Goal: Task Accomplishment & Management: Manage account settings

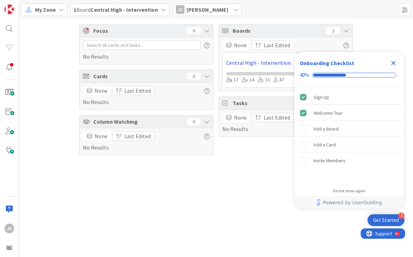
click at [245, 64] on link "Central High - Intervention" at bounding box center [278, 63] width 104 height 8
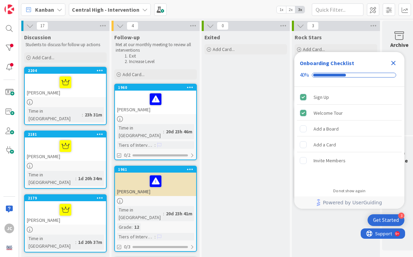
click at [64, 99] on div at bounding box center [65, 102] width 81 height 6
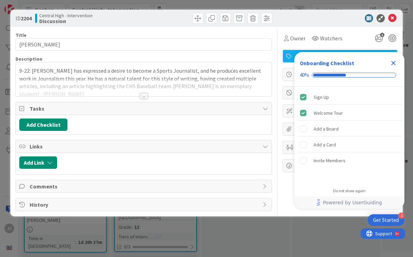
click at [144, 95] on div at bounding box center [144, 96] width 8 height 6
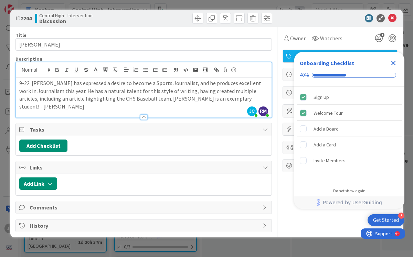
click at [393, 62] on icon "Close Checklist" at bounding box center [394, 63] width 8 height 8
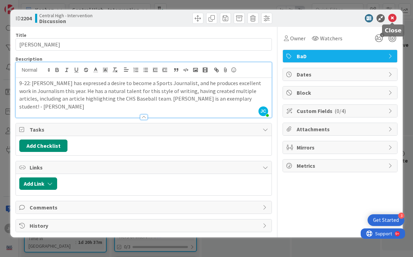
click at [393, 18] on icon at bounding box center [393, 18] width 8 height 8
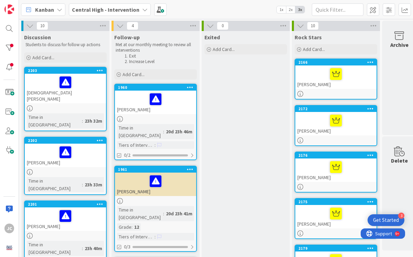
click at [46, 94] on div "[DEMOGRAPHIC_DATA][PERSON_NAME]" at bounding box center [65, 89] width 81 height 30
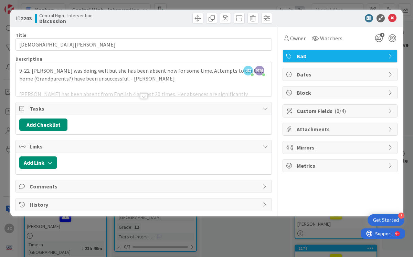
click at [144, 96] on div at bounding box center [144, 96] width 8 height 6
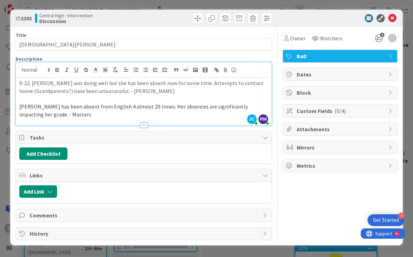
click at [47, 114] on p "[PERSON_NAME] has been absent from English 4 almost 20 times. Her absences are …" at bounding box center [143, 110] width 249 height 15
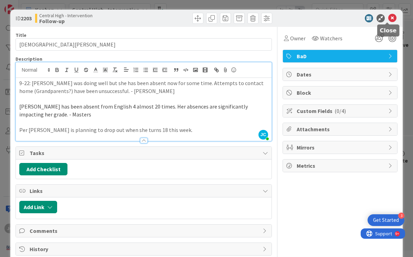
click at [389, 16] on icon at bounding box center [393, 18] width 8 height 8
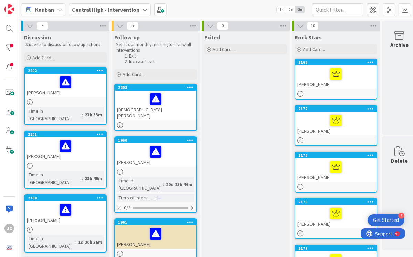
click at [49, 94] on div "[PERSON_NAME]" at bounding box center [65, 85] width 81 height 23
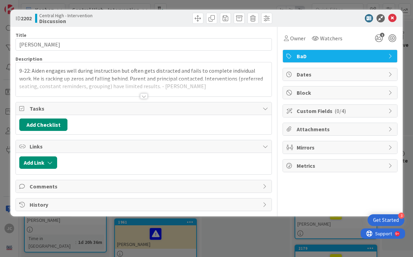
click at [145, 95] on div at bounding box center [144, 96] width 8 height 6
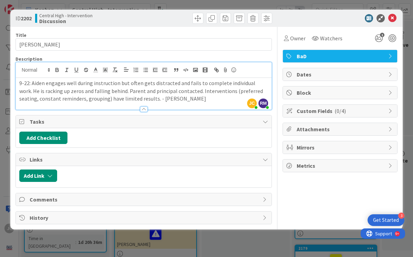
click at [174, 100] on p "9-22: Aiden engages well during instruction but often gets distracted and fails…" at bounding box center [143, 90] width 249 height 23
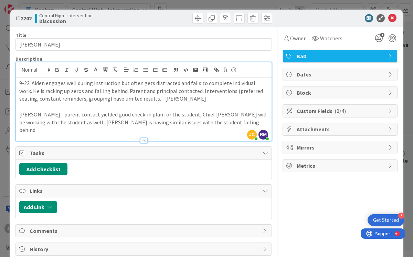
click at [63, 122] on p "[PERSON_NAME] - parent contact yielded good check-in plan for the student, Chie…" at bounding box center [143, 122] width 249 height 23
click at [389, 17] on icon at bounding box center [393, 18] width 8 height 8
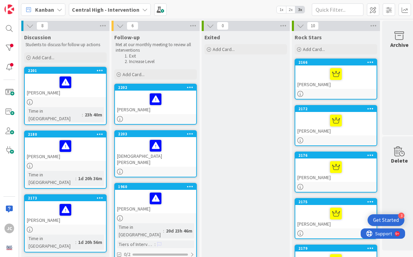
click at [39, 92] on div "[PERSON_NAME]" at bounding box center [65, 85] width 81 height 23
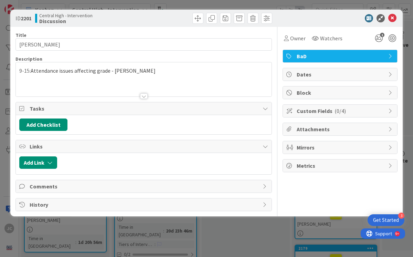
click at [137, 72] on div "9-15: Attendance issues affecting grade - [PERSON_NAME]" at bounding box center [144, 79] width 256 height 34
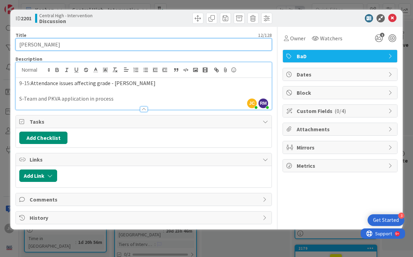
click at [34, 44] on input "[PERSON_NAME]" at bounding box center [143, 44] width 257 height 12
type input "[PERSON_NAME]"
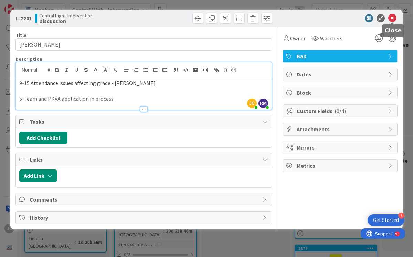
click at [394, 21] on icon at bounding box center [393, 18] width 8 height 8
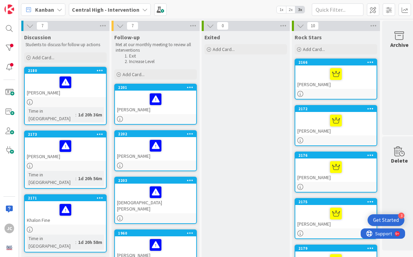
click at [42, 94] on div "[PERSON_NAME]" at bounding box center [65, 85] width 81 height 23
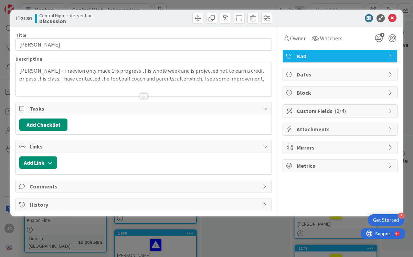
click at [142, 97] on div at bounding box center [144, 96] width 8 height 6
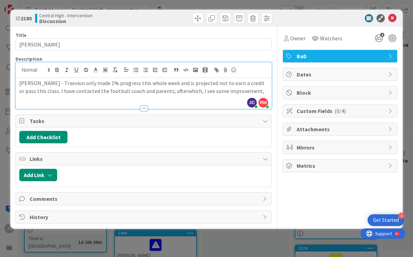
click at [247, 92] on p "[PERSON_NAME] - Traevion only made 1% progress this whole week and is projected…" at bounding box center [143, 86] width 249 height 15
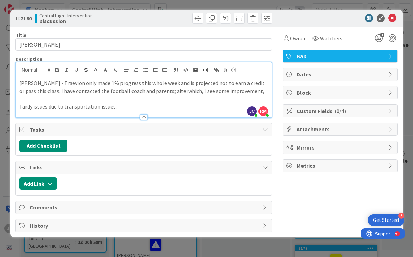
click at [165, 91] on p "[PERSON_NAME] - Traevion only made 1% progress this whole week and is projected…" at bounding box center [143, 86] width 249 height 15
click at [123, 105] on p "Tardy issues due to transportation issues." at bounding box center [143, 107] width 249 height 8
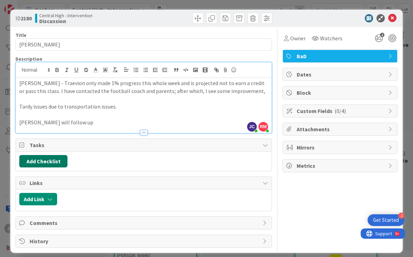
click at [49, 163] on button "Add Checklist" at bounding box center [43, 161] width 48 height 12
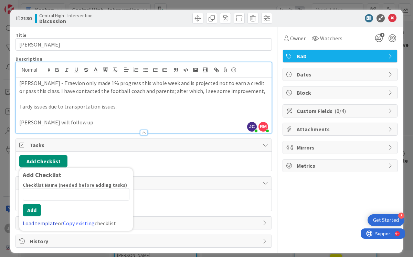
click at [49, 225] on link "Load template" at bounding box center [40, 223] width 35 height 7
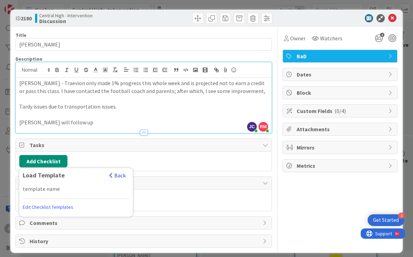
click at [122, 176] on button "Back" at bounding box center [117, 176] width 17 height 8
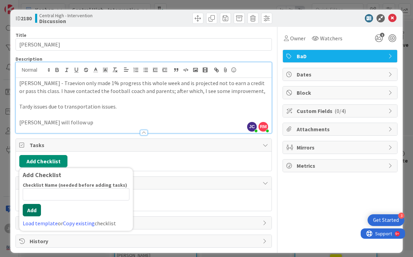
click at [35, 211] on button "Add" at bounding box center [32, 210] width 18 height 12
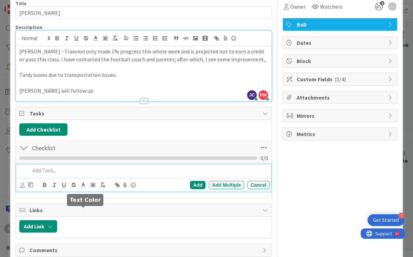
scroll to position [64, 0]
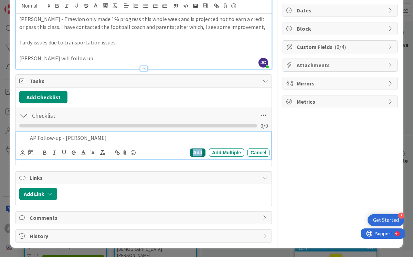
click at [194, 154] on div "Add" at bounding box center [197, 152] width 15 height 8
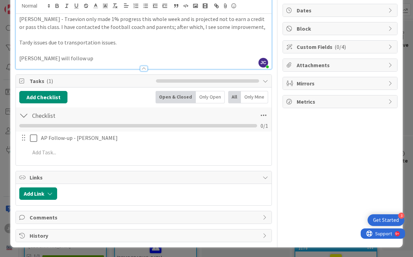
scroll to position [0, 0]
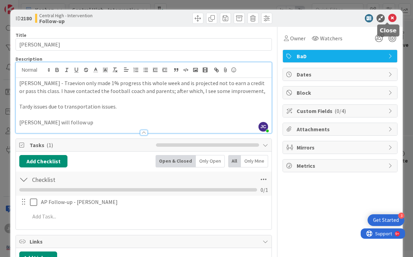
click at [389, 17] on icon at bounding box center [393, 18] width 8 height 8
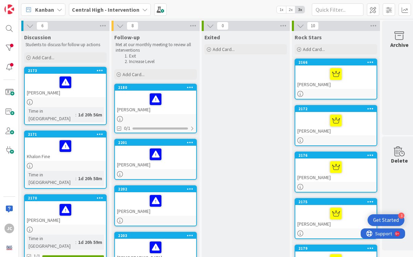
click at [34, 94] on div "[PERSON_NAME]" at bounding box center [65, 85] width 81 height 23
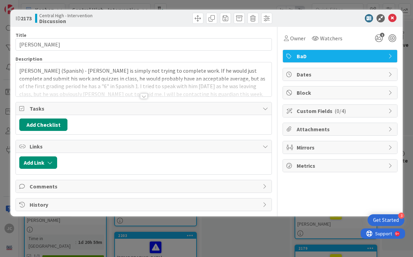
click at [144, 97] on div at bounding box center [144, 96] width 8 height 6
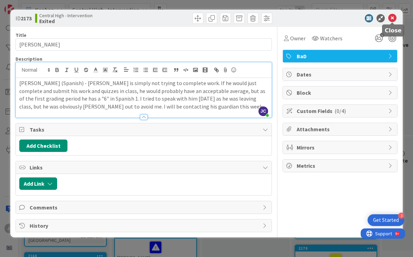
click at [391, 17] on icon at bounding box center [393, 18] width 8 height 8
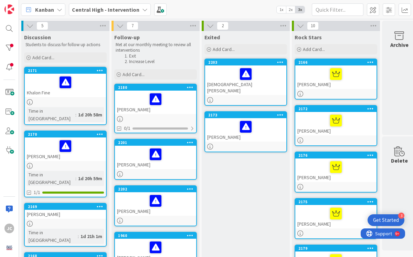
click at [35, 92] on div "Khalon Fine" at bounding box center [65, 85] width 81 height 23
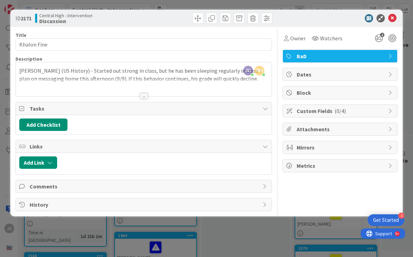
click at [143, 95] on div at bounding box center [144, 96] width 8 height 6
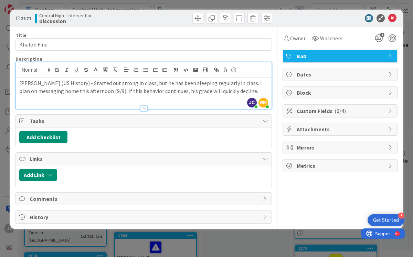
click at [239, 92] on p "[PERSON_NAME] (US History) - Started out strong in class, but he has been sleep…" at bounding box center [143, 86] width 249 height 15
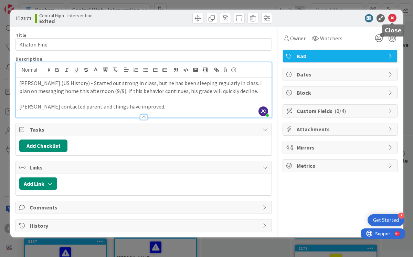
click at [393, 19] on icon at bounding box center [393, 18] width 8 height 8
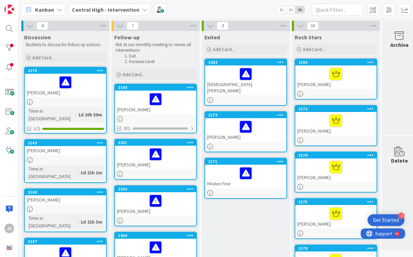
click at [41, 94] on div "[PERSON_NAME]" at bounding box center [65, 85] width 81 height 23
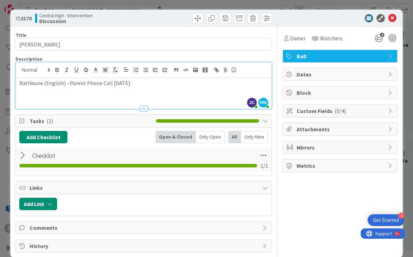
click at [132, 72] on div "[PERSON_NAME] [PERSON_NAME] just joined RM [PERSON_NAME] just joined Rathbone (…" at bounding box center [144, 85] width 256 height 46
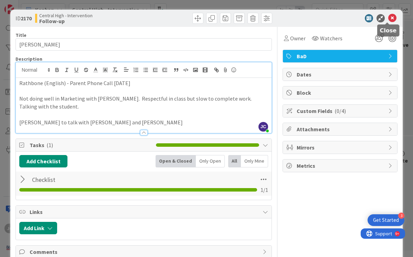
click at [390, 18] on icon at bounding box center [393, 18] width 8 height 8
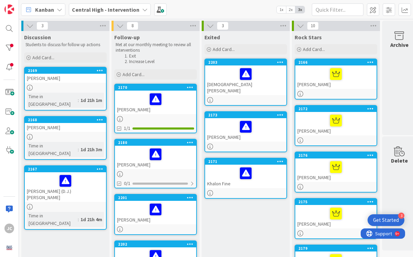
click at [51, 79] on div "[PERSON_NAME]" at bounding box center [65, 78] width 81 height 9
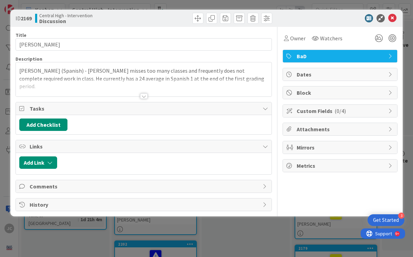
click at [143, 96] on div at bounding box center [144, 96] width 8 height 6
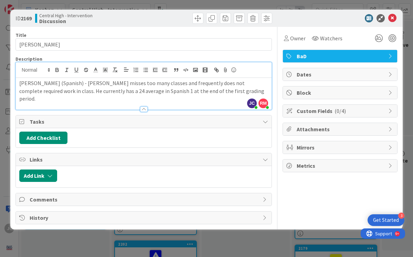
click at [211, 93] on p "[PERSON_NAME] (Spanish) - [PERSON_NAME] misses too many classes and frequently …" at bounding box center [143, 90] width 249 height 23
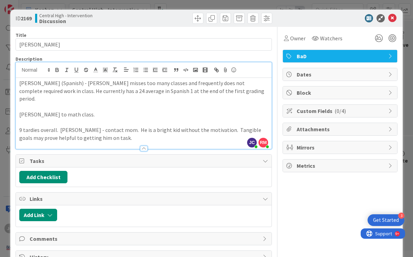
click at [57, 126] on p "9 tardies overall. [PERSON_NAME] - contact mom. He is a bright kid without the …" at bounding box center [143, 133] width 249 height 15
click at [186, 130] on p "9 tardies overall, is coming in around 11:30 or so. [PERSON_NAME] - contact mom…" at bounding box center [143, 133] width 249 height 15
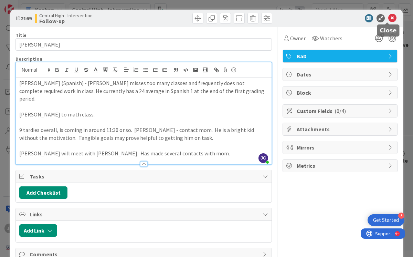
click at [389, 19] on icon at bounding box center [393, 18] width 8 height 8
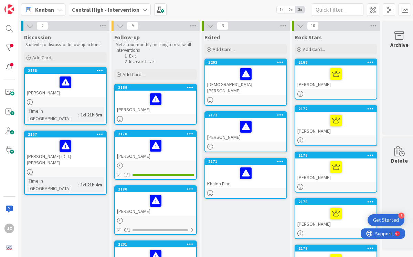
click at [37, 92] on div "[PERSON_NAME]" at bounding box center [65, 85] width 81 height 23
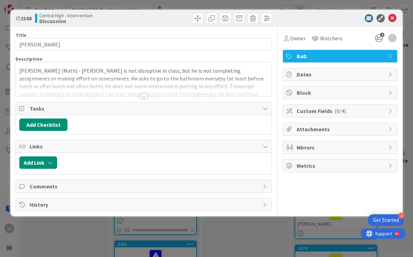
click at [144, 97] on div at bounding box center [144, 96] width 8 height 6
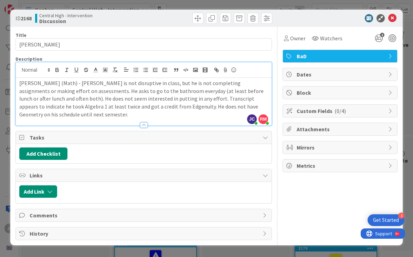
click at [258, 105] on p "[PERSON_NAME] (Math) - [PERSON_NAME] is not disruptive in class, but he is not …" at bounding box center [143, 98] width 249 height 39
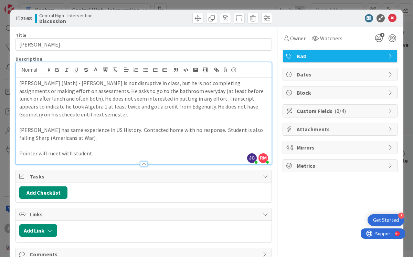
click at [72, 137] on p "[PERSON_NAME] has same experience in US History. Contacted home with no respons…" at bounding box center [143, 133] width 249 height 15
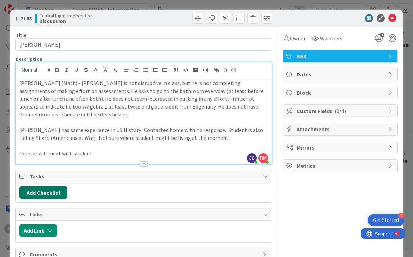
click at [44, 193] on button "Add Checklist" at bounding box center [43, 192] width 48 height 12
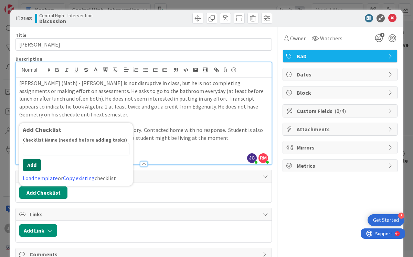
click at [34, 168] on button "Add" at bounding box center [32, 165] width 18 height 12
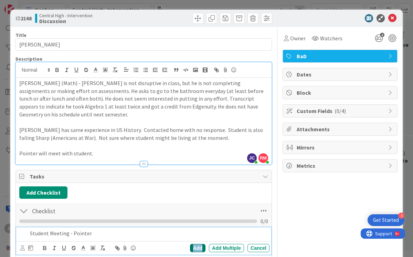
click at [194, 249] on div "Add" at bounding box center [197, 248] width 15 height 8
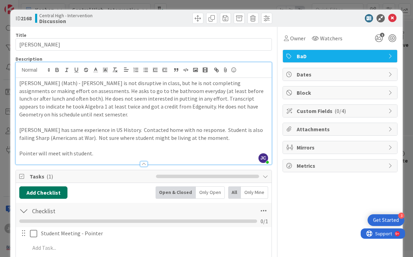
click at [49, 194] on button "Add Checklist" at bounding box center [43, 192] width 48 height 12
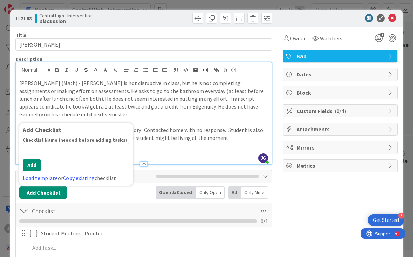
click at [182, 150] on p "Pointer will meet with student." at bounding box center [143, 153] width 249 height 8
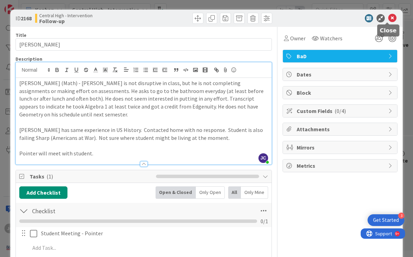
click at [389, 19] on icon at bounding box center [393, 18] width 8 height 8
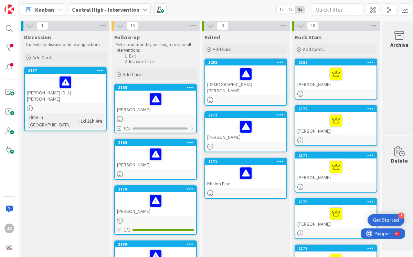
click at [46, 94] on div "[PERSON_NAME] (D.J.) [PERSON_NAME]" at bounding box center [65, 89] width 81 height 30
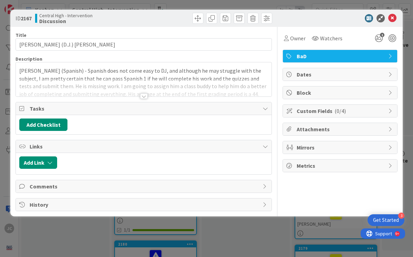
click at [144, 95] on div at bounding box center [144, 96] width 8 height 6
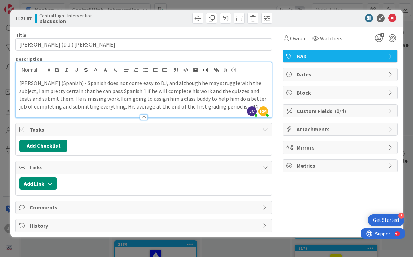
click at [205, 107] on p "[PERSON_NAME] (Spanish) - Spanish does not come easy to DJ, and although he may…" at bounding box center [143, 94] width 249 height 31
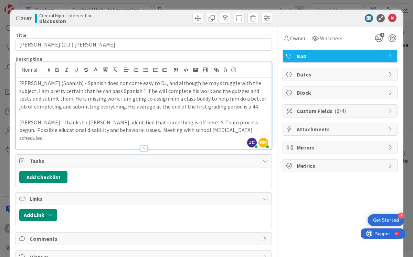
click at [215, 108] on p "[PERSON_NAME] (Spanish) - Spanish does not come easy to DJ, and although he may…" at bounding box center [143, 94] width 249 height 31
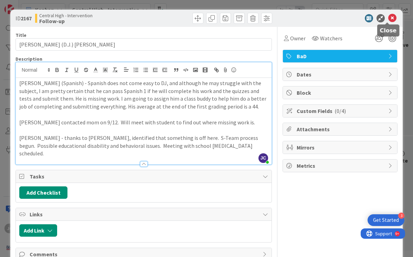
click at [389, 17] on icon at bounding box center [393, 18] width 8 height 8
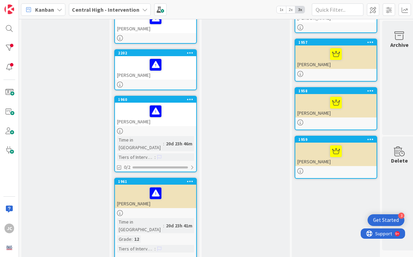
scroll to position [347, 0]
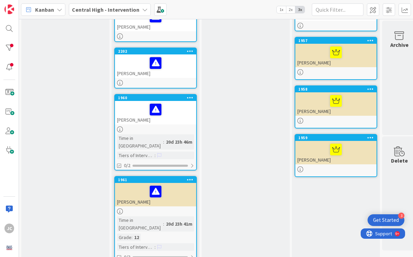
click at [127, 114] on div "[PERSON_NAME]" at bounding box center [155, 112] width 81 height 23
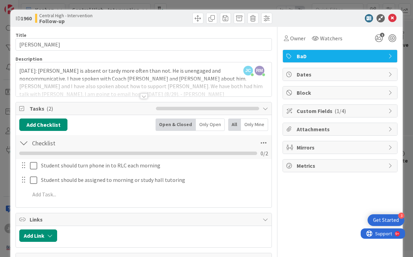
click at [142, 97] on div at bounding box center [144, 96] width 8 height 6
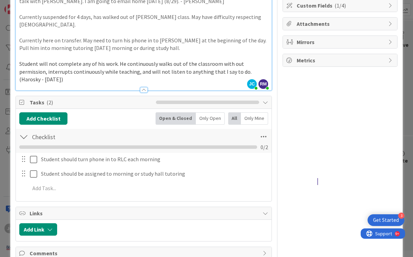
scroll to position [106, 0]
click at [77, 65] on p "Student will not complete any of his work. He continuously walks out of the cla…" at bounding box center [143, 71] width 249 height 23
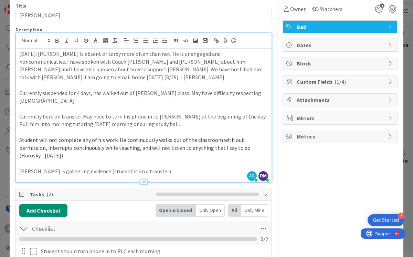
scroll to position [28, 0]
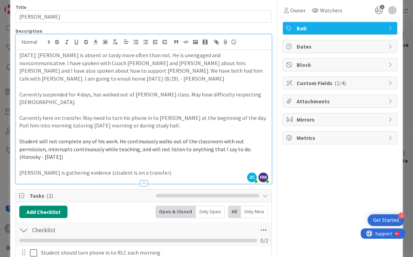
click at [76, 144] on p "Student will not complete any of his work. He continuously walks out of the cla…" at bounding box center [143, 148] width 249 height 23
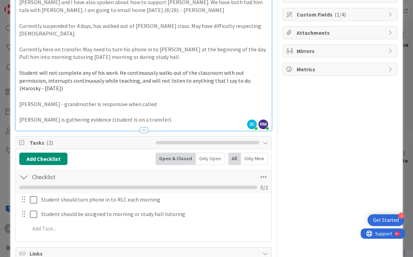
scroll to position [115, 0]
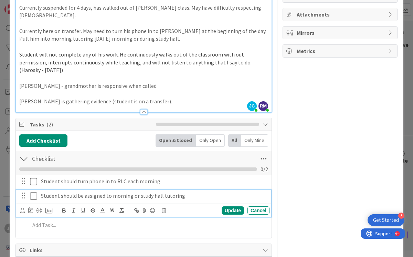
click at [34, 192] on icon at bounding box center [33, 196] width 7 height 8
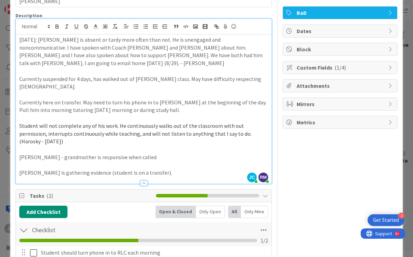
scroll to position [0, 0]
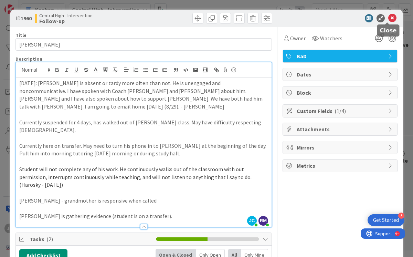
click at [389, 19] on icon at bounding box center [393, 18] width 8 height 8
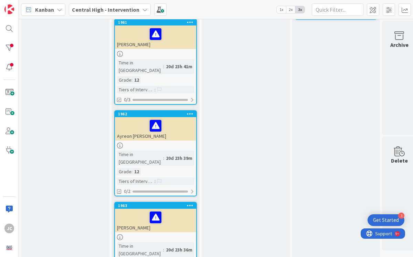
scroll to position [513, 0]
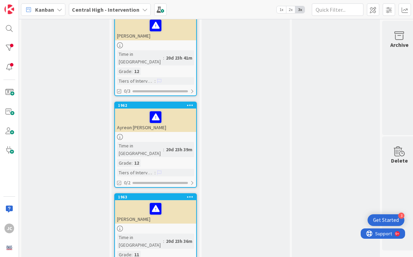
click at [143, 200] on div "[PERSON_NAME]" at bounding box center [155, 211] width 81 height 23
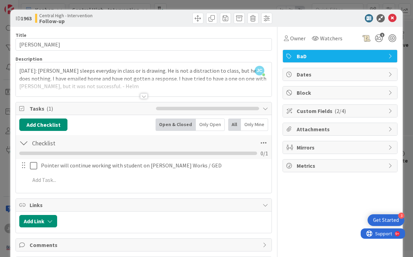
click at [87, 88] on div at bounding box center [144, 88] width 256 height 18
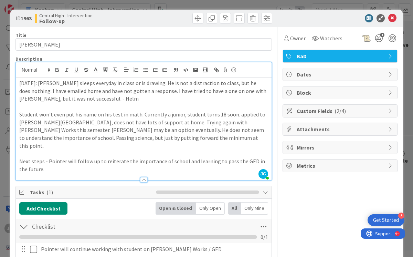
click at [45, 162] on p "Next steps - Pointer will follow up to reiterate the importance of school and l…" at bounding box center [143, 164] width 249 height 15
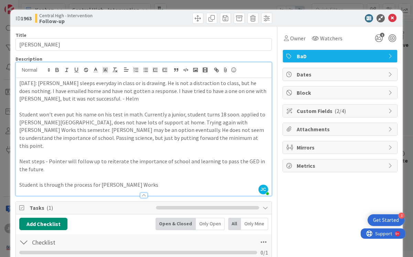
scroll to position [56, 0]
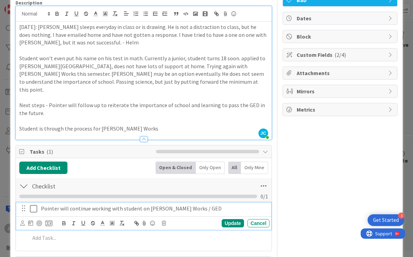
click at [34, 205] on icon at bounding box center [33, 209] width 7 height 8
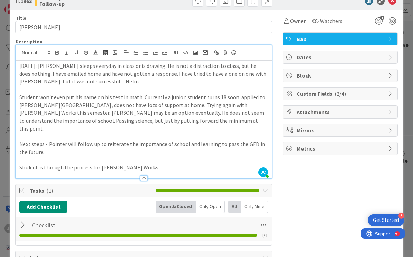
scroll to position [0, 0]
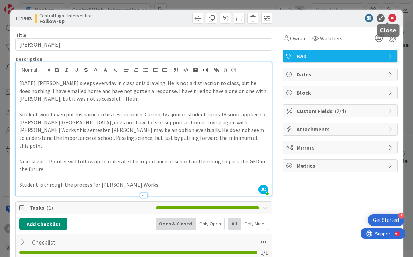
click at [389, 19] on icon at bounding box center [393, 18] width 8 height 8
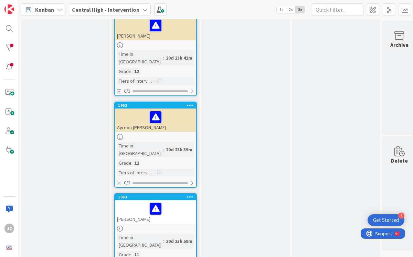
click at [134, 50] on div "Time in Column : 20d 23h 41m Grade : 12 Tiers of Intervention :" at bounding box center [155, 67] width 77 height 34
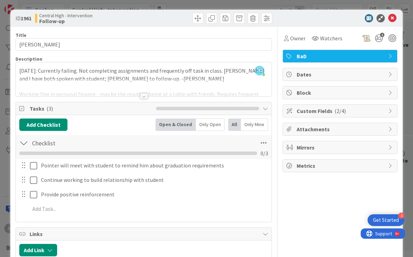
click at [142, 95] on div at bounding box center [144, 96] width 8 height 6
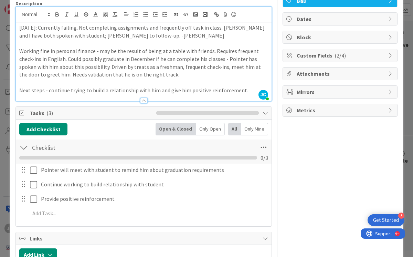
scroll to position [58, 0]
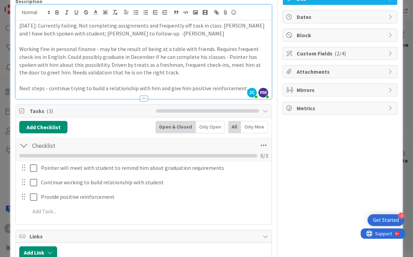
click at [241, 89] on p "Next steps - continue trying to build a relationship with him and give him posi…" at bounding box center [143, 88] width 249 height 8
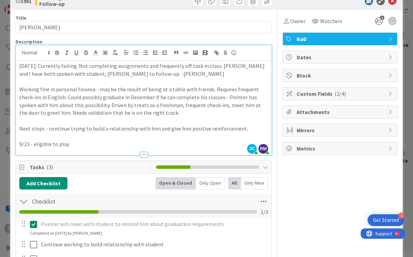
scroll to position [0, 0]
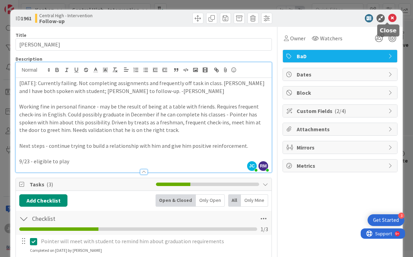
click at [389, 18] on icon at bounding box center [393, 18] width 8 height 8
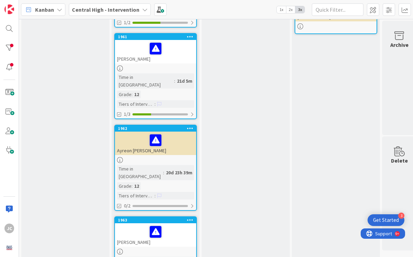
click at [132, 132] on div "Ayreon [PERSON_NAME]" at bounding box center [155, 143] width 81 height 23
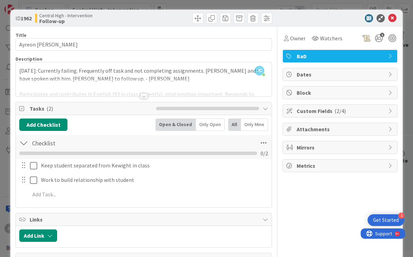
click at [141, 97] on div at bounding box center [144, 96] width 8 height 6
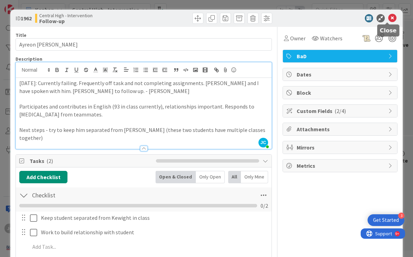
click at [389, 19] on icon at bounding box center [393, 18] width 8 height 8
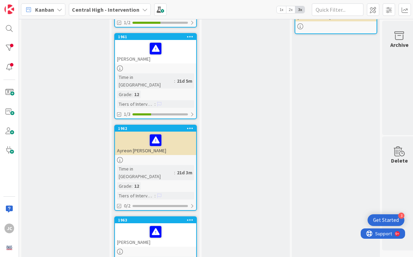
click at [136, 47] on div "[PERSON_NAME]" at bounding box center [155, 51] width 81 height 23
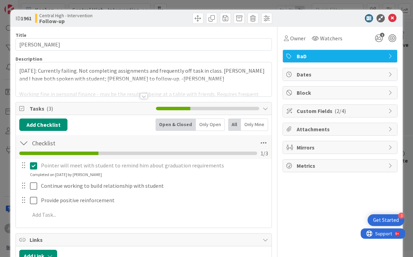
click at [141, 96] on div at bounding box center [144, 96] width 8 height 6
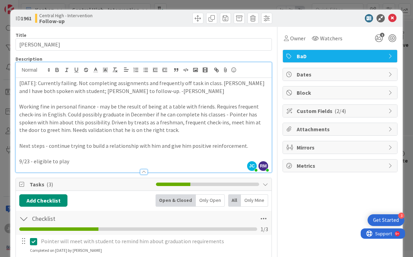
click at [74, 163] on p "9/23 - eligible to play" at bounding box center [143, 161] width 249 height 8
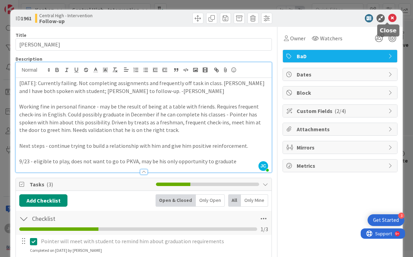
click at [389, 17] on icon at bounding box center [393, 18] width 8 height 8
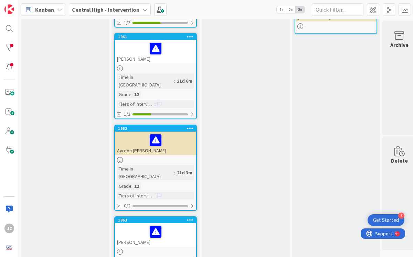
click at [135, 132] on div "Ayreon [PERSON_NAME]" at bounding box center [155, 143] width 81 height 23
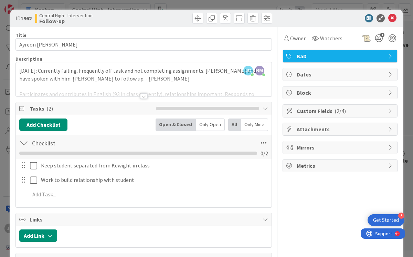
click at [140, 96] on div at bounding box center [144, 96] width 8 height 6
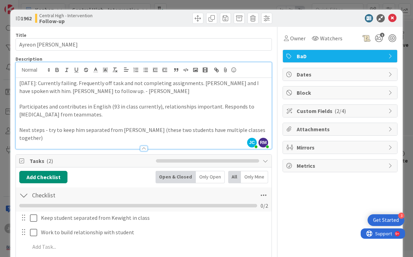
click at [259, 130] on p "Next steps - try to keep him separated from [PERSON_NAME] (these two students h…" at bounding box center [143, 133] width 249 height 15
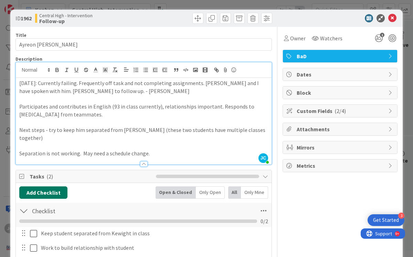
click at [52, 186] on button "Add Checklist" at bounding box center [43, 192] width 48 height 12
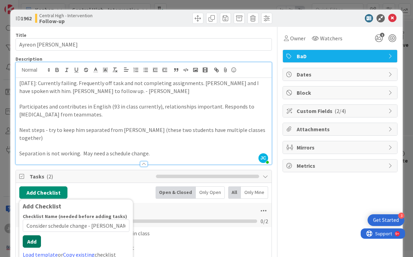
type input "Consider schedule change - [PERSON_NAME]"
click at [35, 240] on div "Checklist Name (needed before adding tasks) 37 / 64 Consider schedule change - …" at bounding box center [76, 235] width 107 height 45
click at [34, 235] on button "Add" at bounding box center [32, 241] width 18 height 12
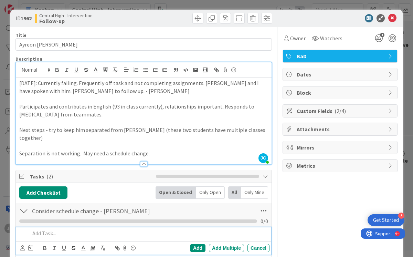
click at [25, 206] on div at bounding box center [23, 211] width 9 height 12
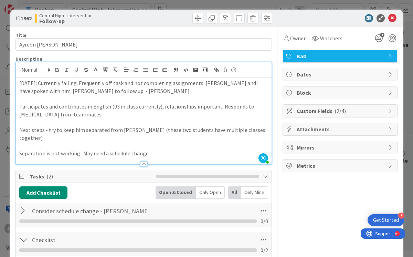
scroll to position [124, 0]
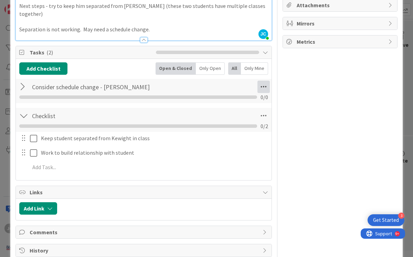
click at [261, 81] on icon at bounding box center [264, 87] width 12 height 12
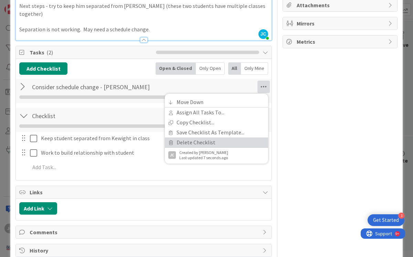
click at [189, 137] on link "Delete Checklist" at bounding box center [216, 142] width 103 height 10
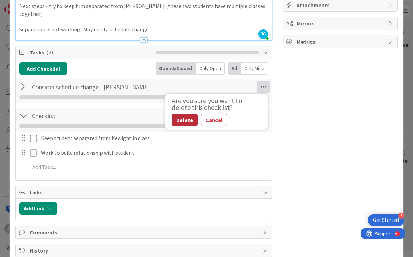
click at [180, 114] on button "Delete" at bounding box center [185, 120] width 26 height 12
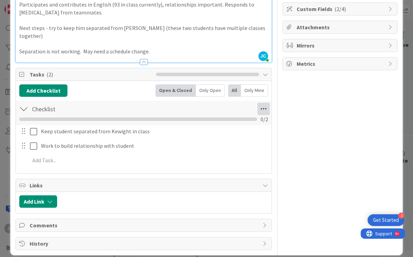
click at [259, 103] on icon at bounding box center [264, 109] width 12 height 12
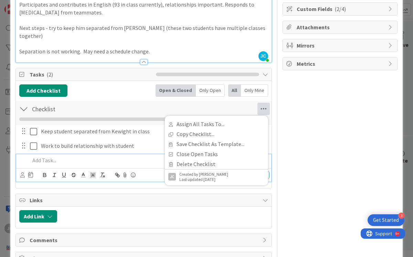
scroll to position [117, 0]
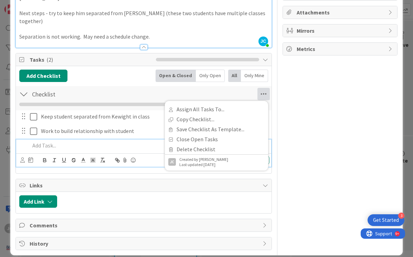
click at [49, 152] on div "Add Add Multiple Cancel" at bounding box center [143, 152] width 255 height 27
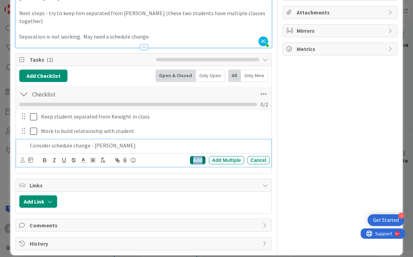
click at [192, 156] on div "Add" at bounding box center [197, 160] width 15 height 8
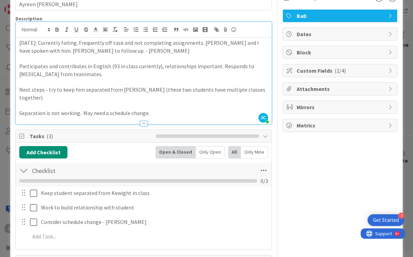
scroll to position [0, 0]
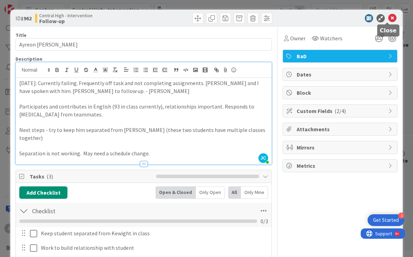
click at [389, 20] on icon at bounding box center [393, 18] width 8 height 8
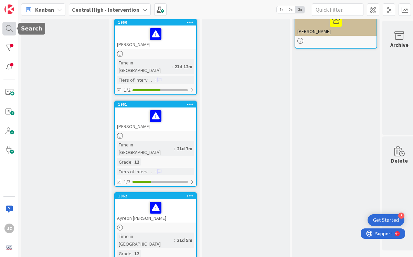
click at [11, 29] on div at bounding box center [9, 29] width 14 height 14
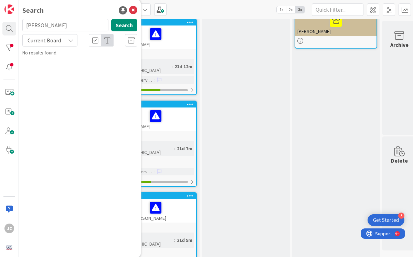
type input "[PERSON_NAME]"
click at [11, 92] on span at bounding box center [9, 92] width 14 height 14
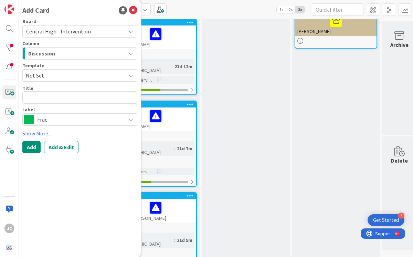
type textarea "x"
type textarea "K"
type textarea "x"
type textarea "Ke"
type textarea "x"
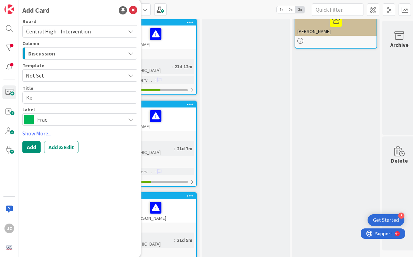
type textarea "Kee"
type textarea "x"
type textarea "Keeg"
type textarea "x"
type textarea "Keega"
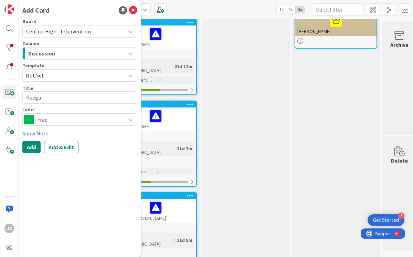
type textarea "x"
type textarea "[PERSON_NAME]"
type textarea "x"
type textarea "[PERSON_NAME]"
type textarea "x"
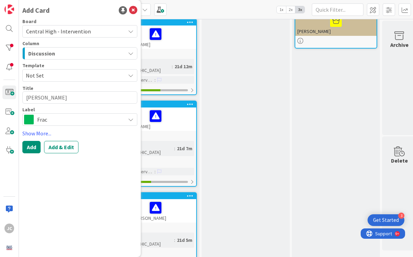
type textarea "[PERSON_NAME]"
type textarea "x"
type textarea "[PERSON_NAME]"
type textarea "x"
type textarea "Keegan Hug"
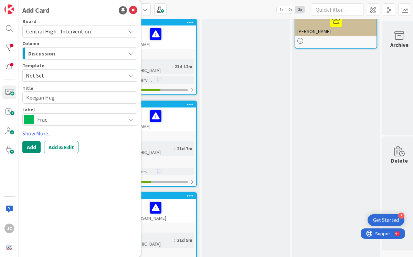
type textarea "x"
type textarea "[PERSON_NAME]"
type textarea "x"
type textarea "[PERSON_NAME]"
type textarea "x"
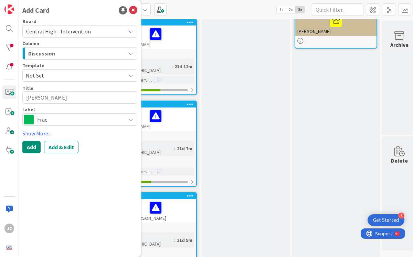
type textarea "[PERSON_NAME]"
click at [90, 119] on span "Frac" at bounding box center [79, 120] width 85 height 10
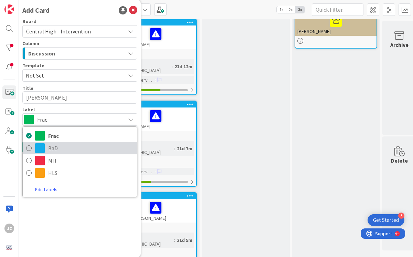
click at [31, 146] on icon at bounding box center [29, 148] width 6 height 10
type textarea "x"
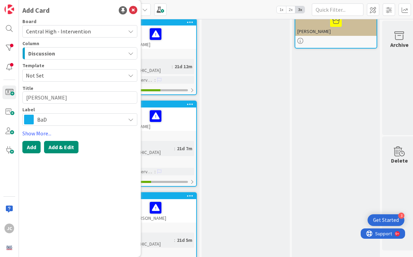
click at [64, 147] on button "Add & Edit" at bounding box center [61, 147] width 34 height 12
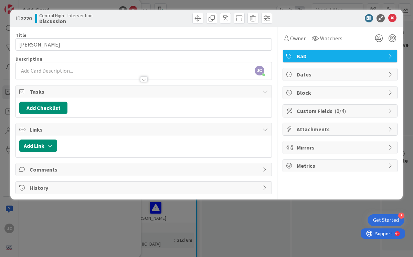
click at [66, 71] on div "[PERSON_NAME] [PERSON_NAME] just joined" at bounding box center [144, 70] width 256 height 17
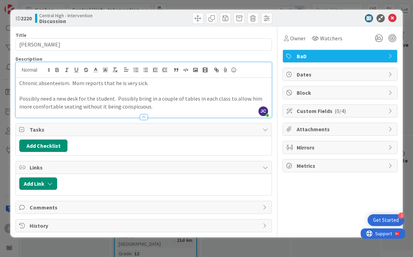
click at [19, 98] on p "Possibly need a new desk for the student. Possibly bring in a couple of tables …" at bounding box center [143, 102] width 249 height 15
click at [157, 22] on div at bounding box center [209, 18] width 127 height 11
click at [393, 18] on icon at bounding box center [393, 18] width 8 height 8
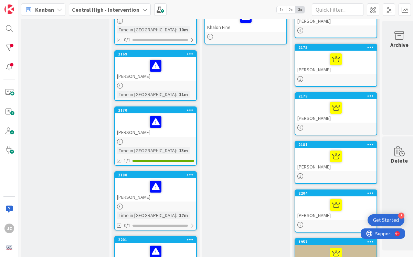
scroll to position [18, 0]
